Goal: Information Seeking & Learning: Learn about a topic

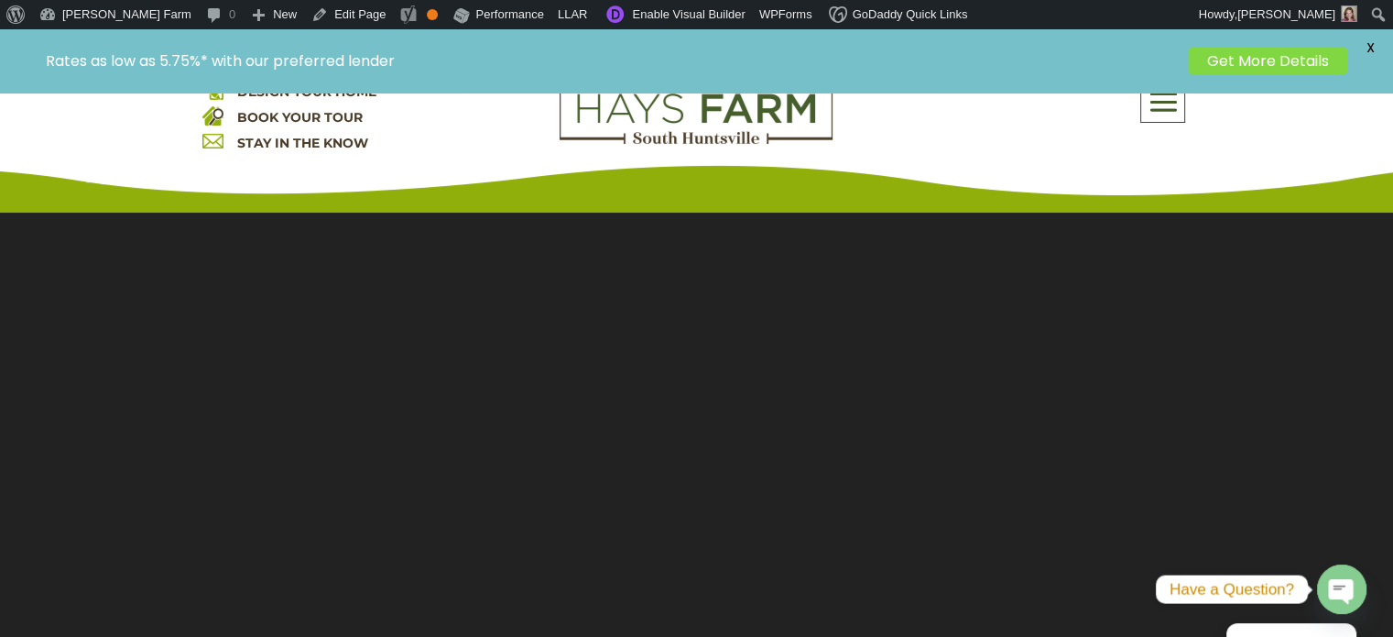
click at [1157, 121] on span at bounding box center [1163, 102] width 43 height 42
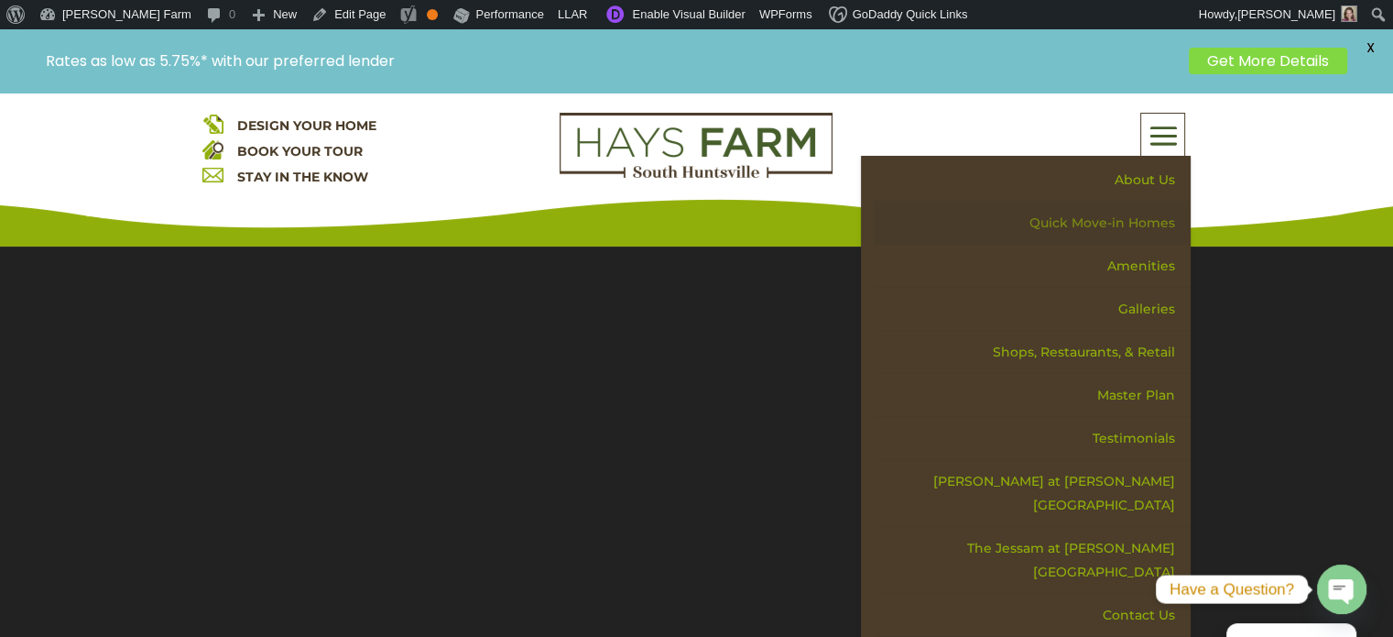
click at [1121, 222] on link "Quick Move-in Homes" at bounding box center [1032, 223] width 317 height 43
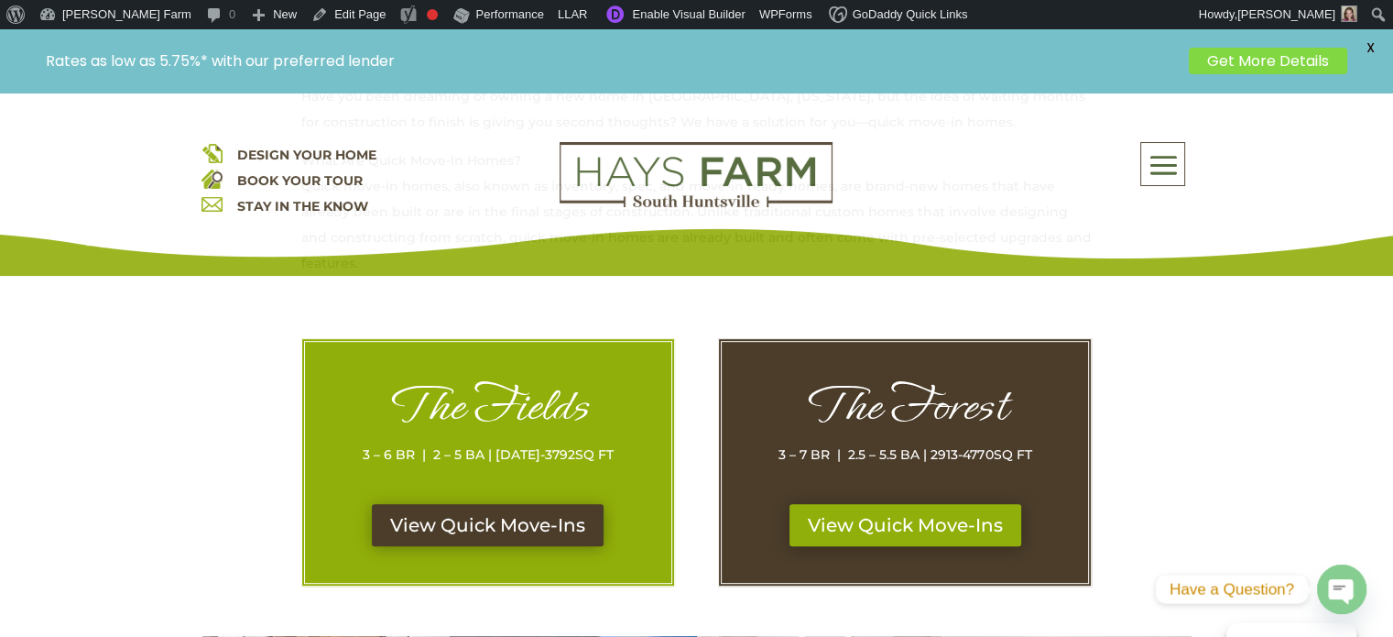
scroll to position [825, 0]
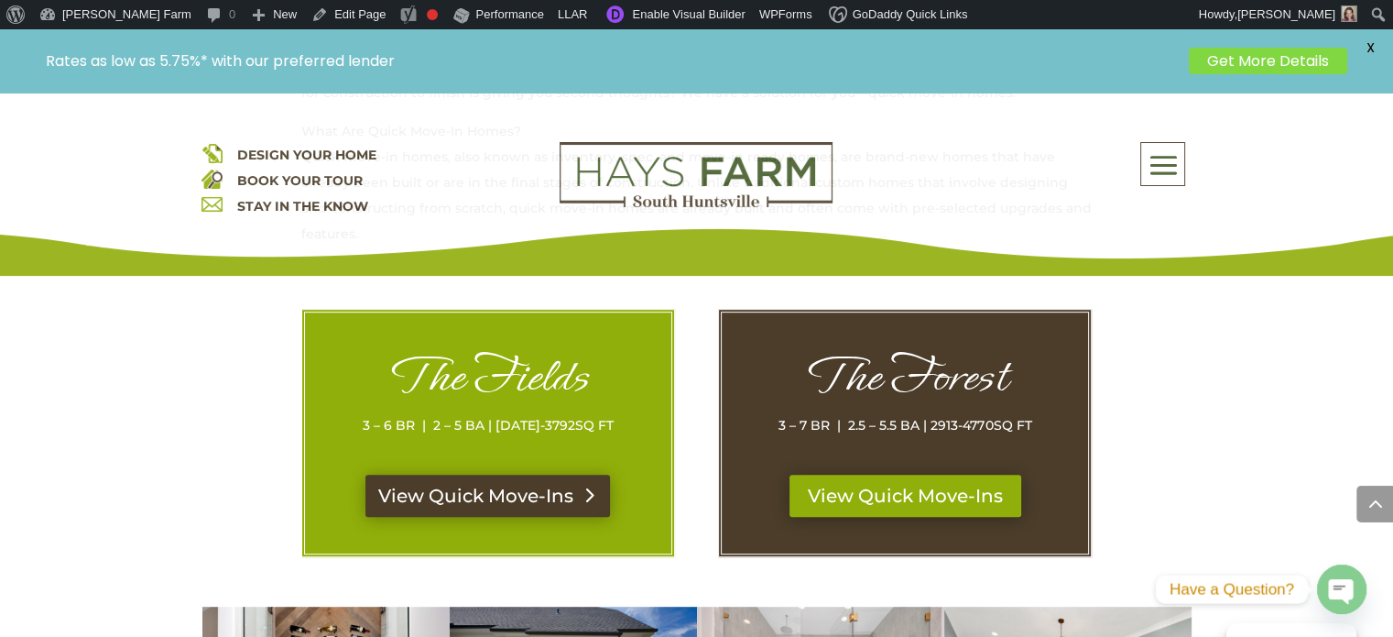
click at [454, 498] on link "View Quick Move-Ins" at bounding box center [488, 496] width 245 height 42
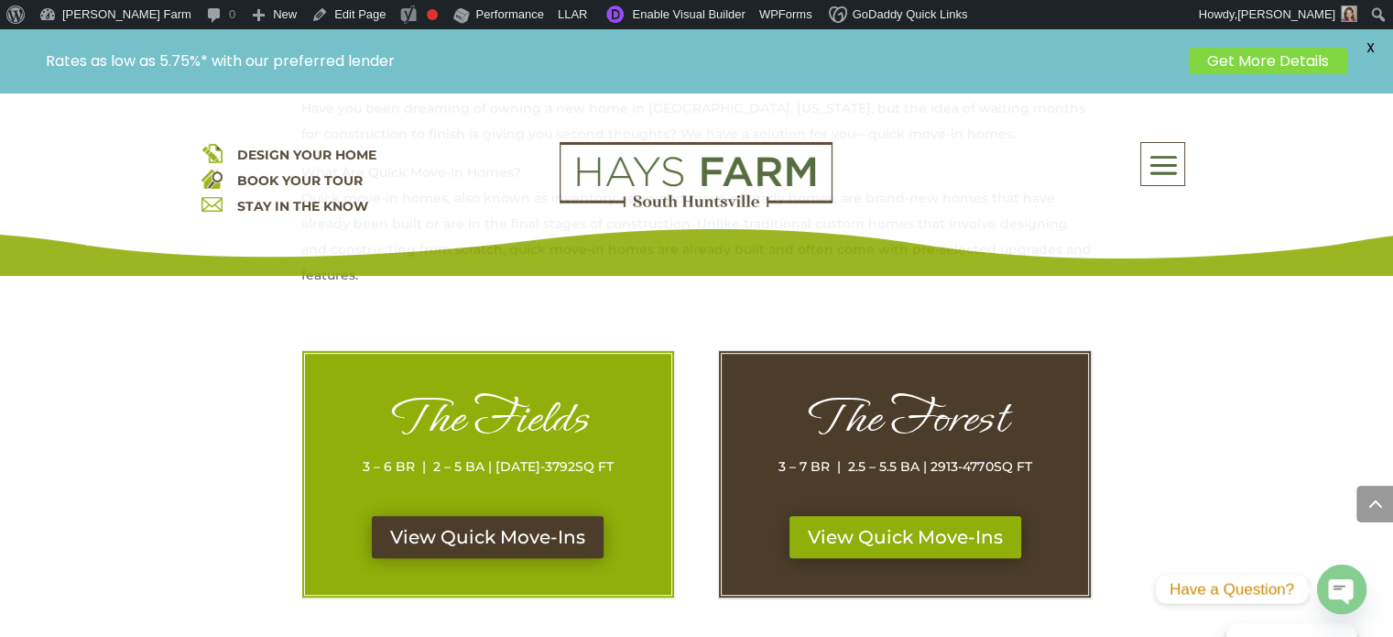
scroll to position [862, 0]
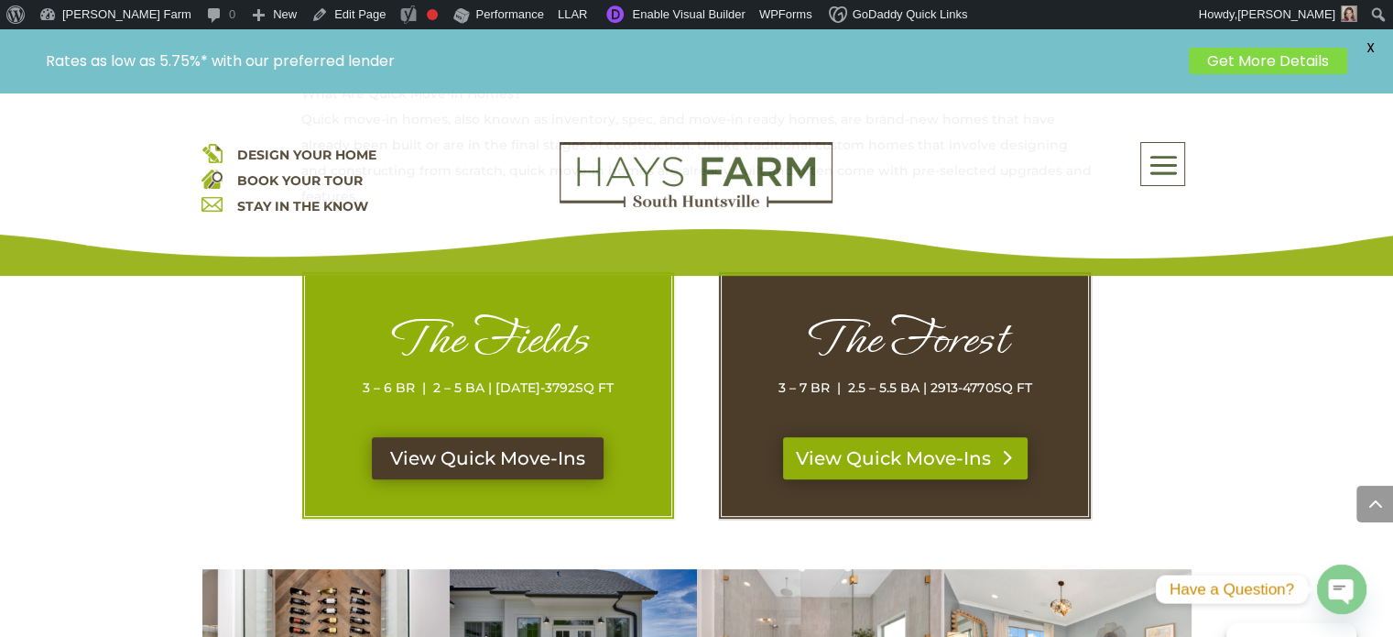
click at [890, 458] on link "View Quick Move-Ins" at bounding box center [905, 458] width 245 height 42
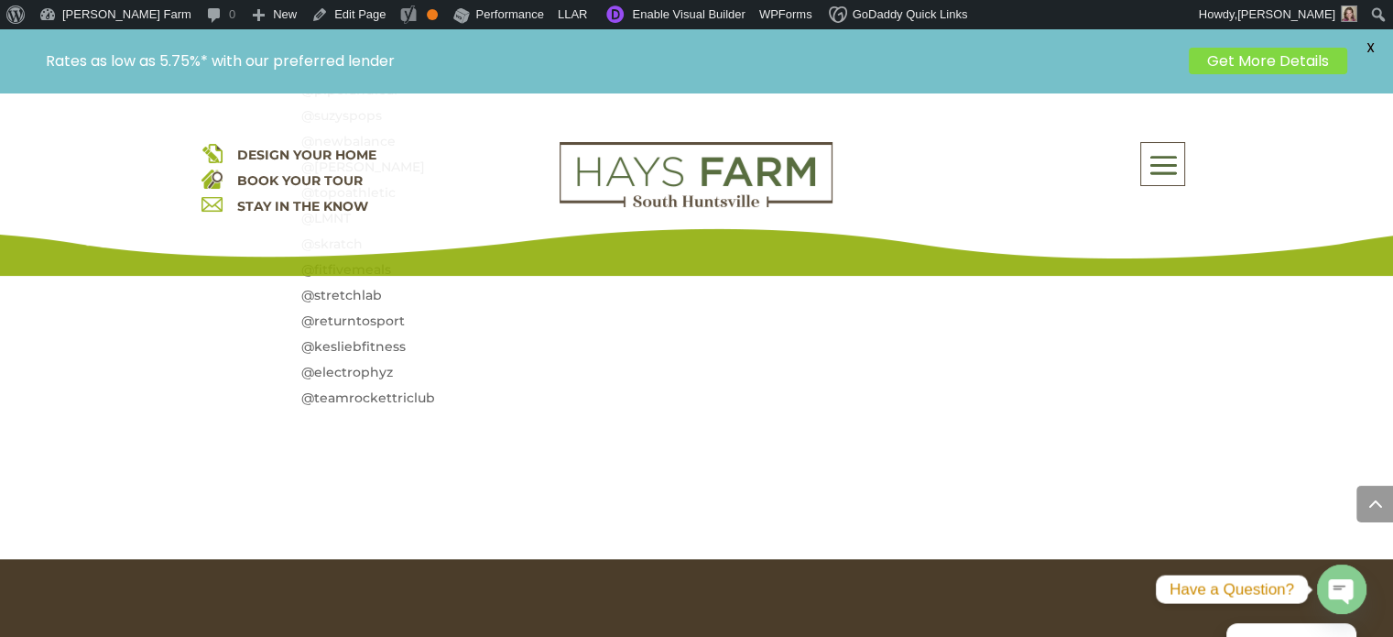
scroll to position [1741, 0]
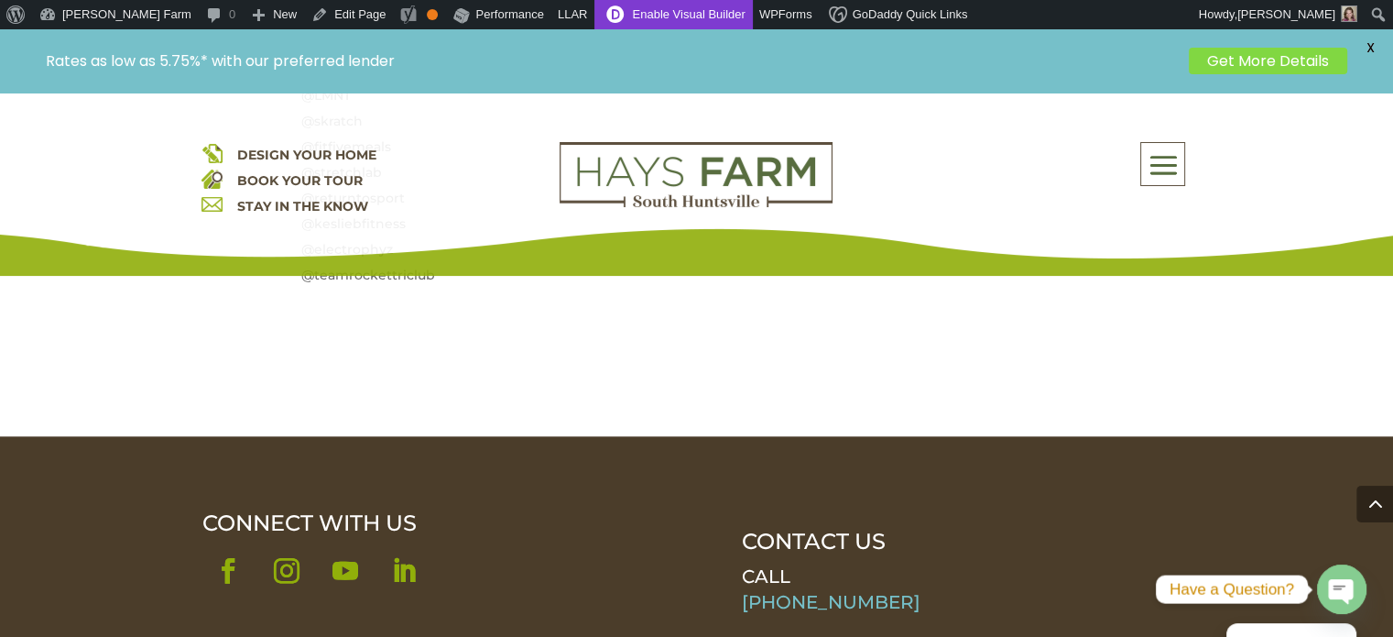
click at [597, 15] on link "Enable Visual Builder" at bounding box center [674, 14] width 158 height 29
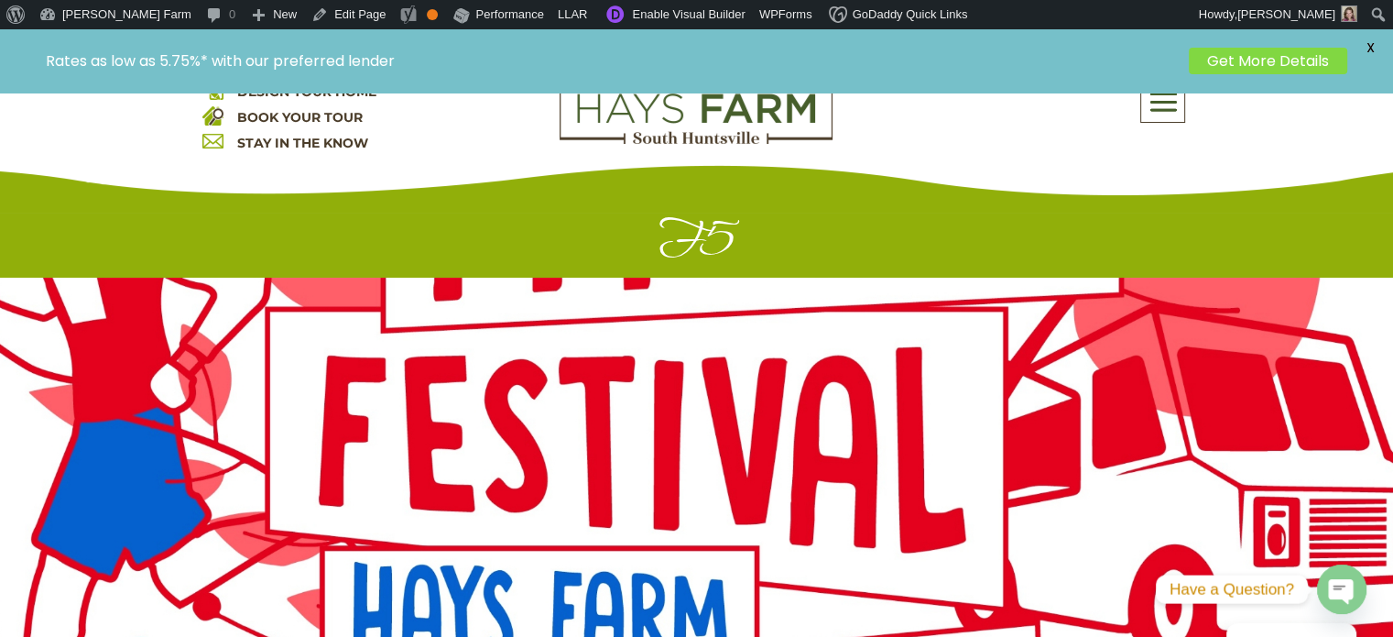
click at [1251, 57] on link "Get More Details" at bounding box center [1268, 61] width 158 height 27
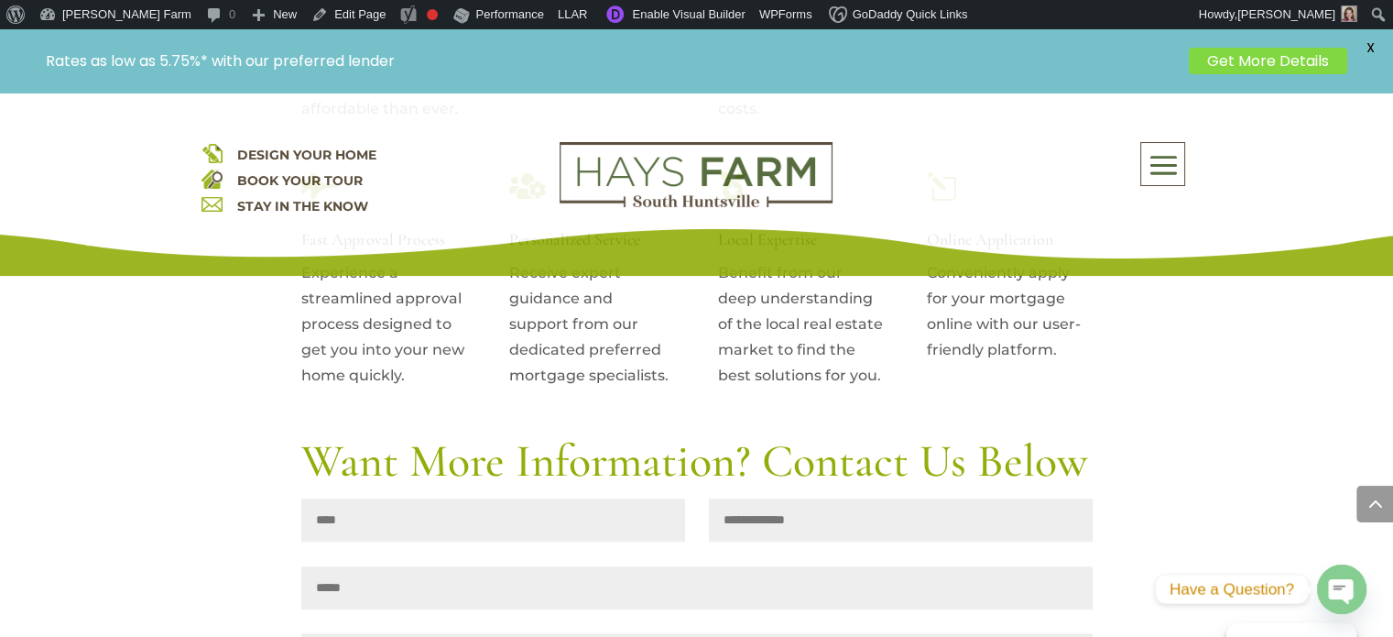
scroll to position [1924, 0]
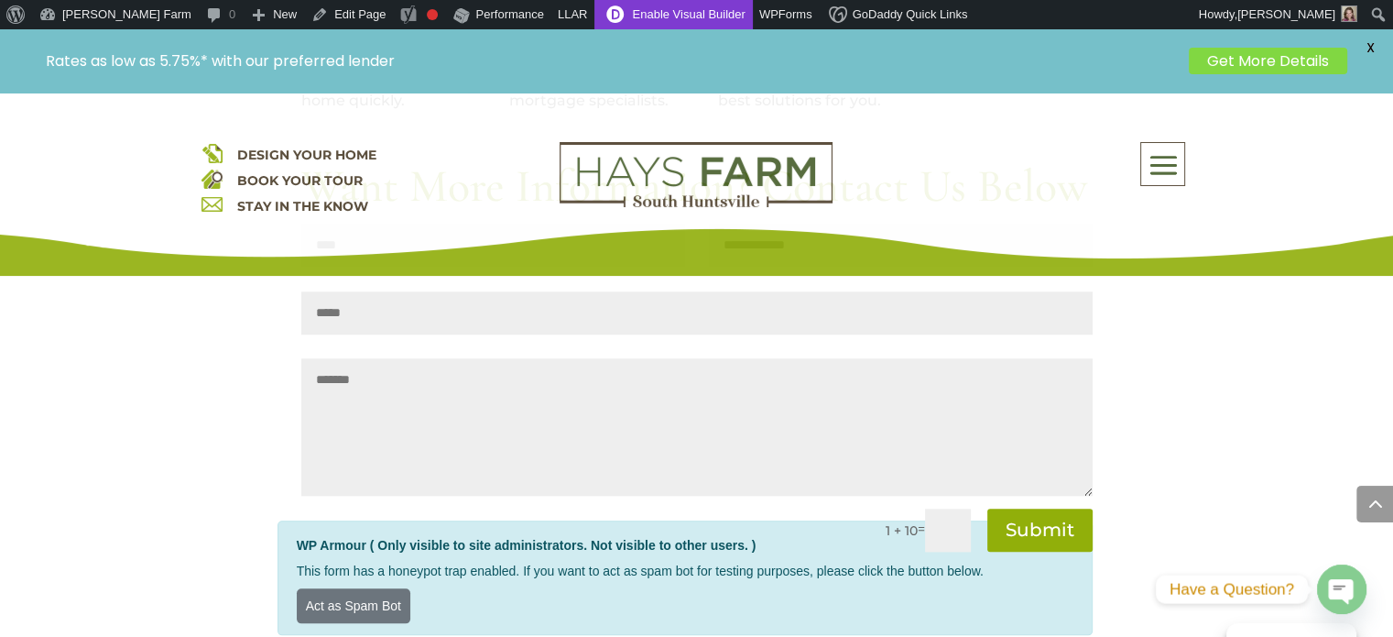
click at [595, 15] on link "Enable Visual Builder" at bounding box center [674, 14] width 158 height 29
